Goal: Navigation & Orientation: Find specific page/section

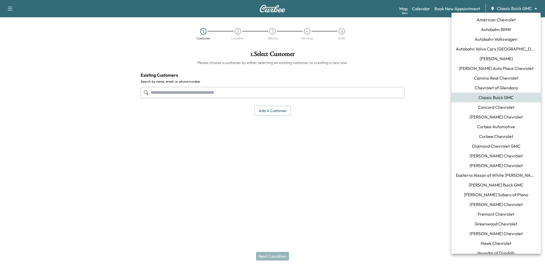
click at [527, 7] on body "Support Log Out Map Beta Calendar Book New Appointment Classic Buick GMC ******…" at bounding box center [272, 133] width 545 height 267
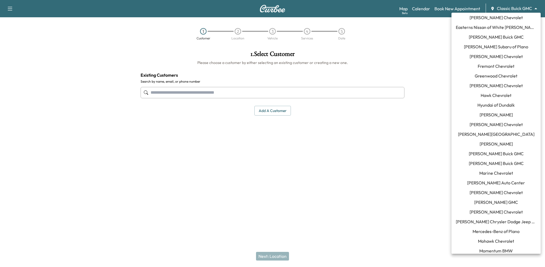
scroll to position [375, 0]
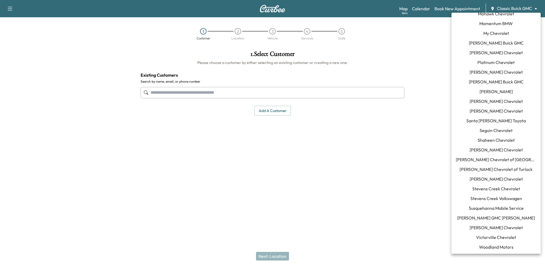
click at [499, 209] on span "Susquehanna Mobile Service" at bounding box center [495, 208] width 55 height 6
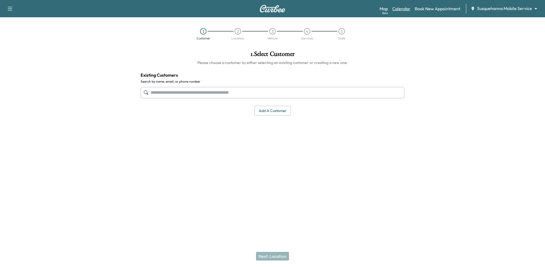
click at [403, 11] on link "Calendar" at bounding box center [401, 8] width 18 height 6
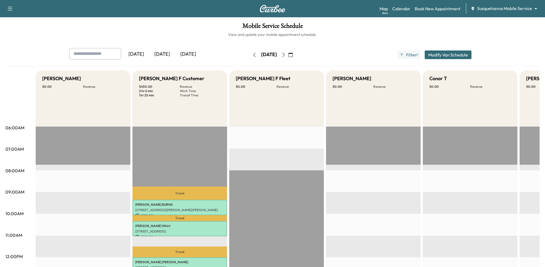
click at [293, 54] on icon "button" at bounding box center [290, 55] width 4 height 4
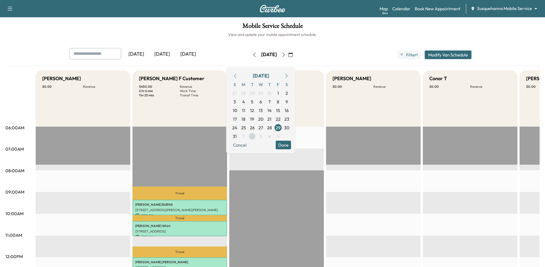
click at [253, 136] on span "2" at bounding box center [252, 136] width 2 height 6
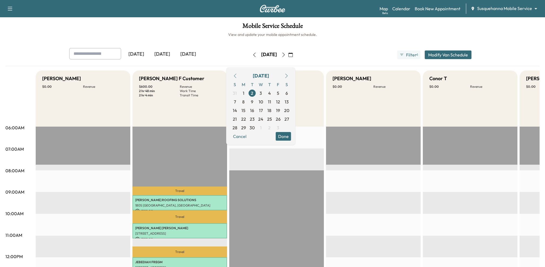
click at [211, 52] on div "[DATE] [DATE] [DATE]" at bounding box center [150, 55] width 163 height 14
click at [252, 56] on icon "button" at bounding box center [254, 55] width 4 height 4
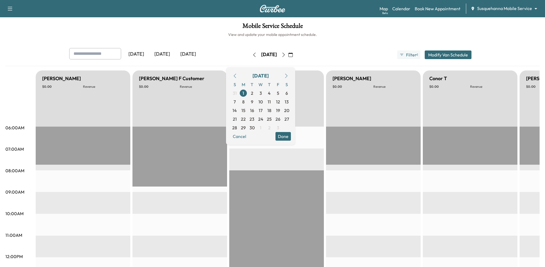
click at [252, 56] on icon "button" at bounding box center [254, 55] width 4 height 4
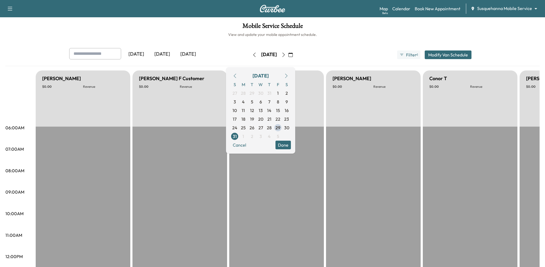
click at [250, 56] on button "button" at bounding box center [254, 55] width 9 height 9
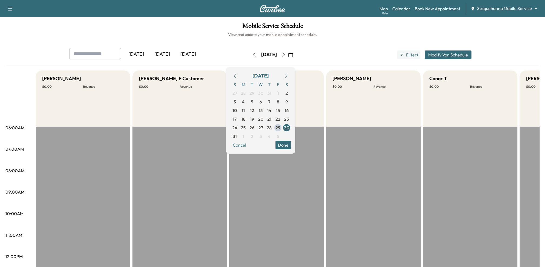
click at [252, 56] on icon "button" at bounding box center [254, 55] width 4 height 4
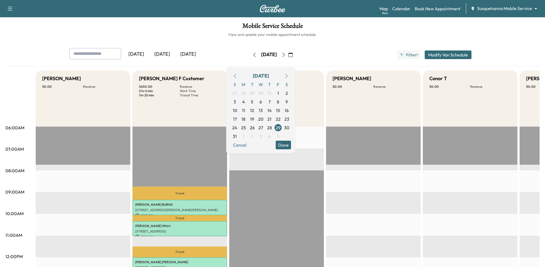
click at [286, 53] on icon "button" at bounding box center [283, 55] width 4 height 4
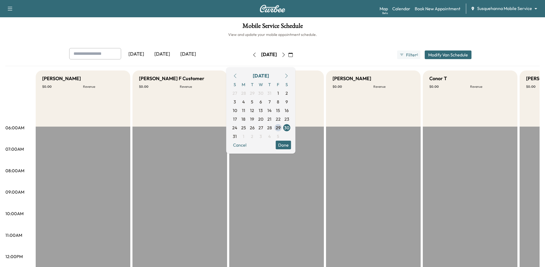
click at [286, 53] on icon "button" at bounding box center [283, 55] width 4 height 4
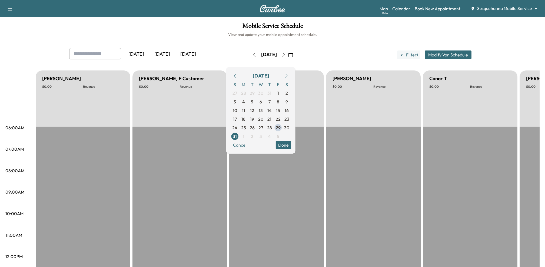
click at [286, 53] on icon "button" at bounding box center [283, 55] width 4 height 4
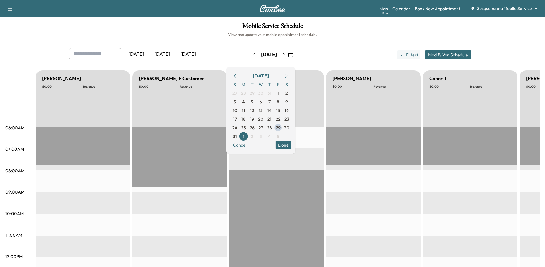
click at [286, 54] on icon "button" at bounding box center [283, 55] width 4 height 4
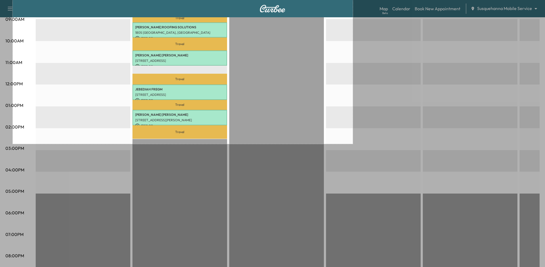
scroll to position [213, 0]
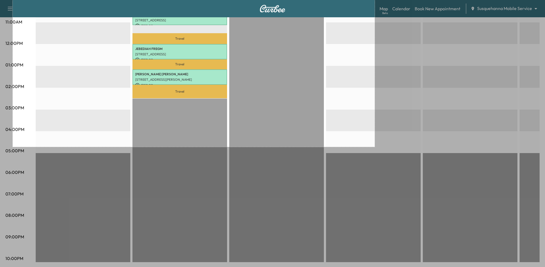
drag, startPoint x: 13, startPoint y: 24, endPoint x: 374, endPoint y: 147, distance: 382.0
click at [374, 147] on div "1339 X 1115" at bounding box center [272, 27] width 545 height 481
click at [384, 133] on link "Capture" at bounding box center [387, 132] width 14 height 6
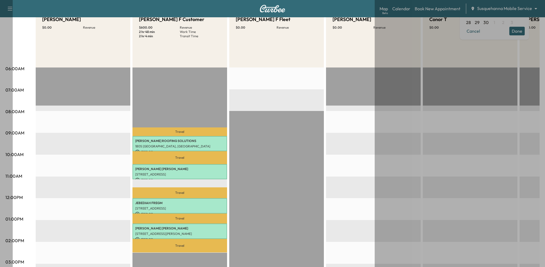
scroll to position [93, 0]
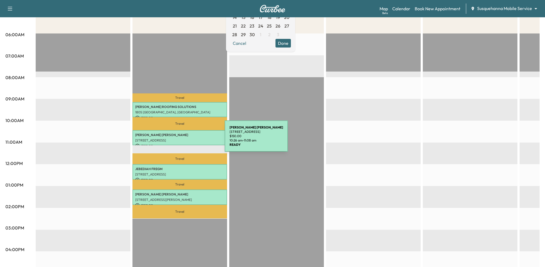
click at [184, 139] on p "[STREET_ADDRESS]" at bounding box center [179, 140] width 89 height 4
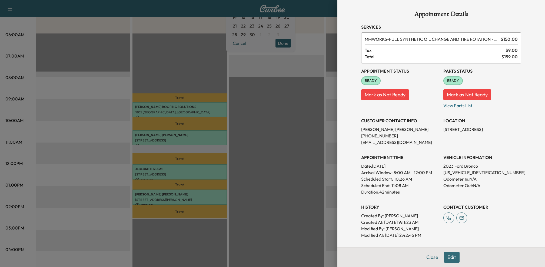
click at [323, 169] on div at bounding box center [272, 133] width 545 height 267
